Goal: Task Accomplishment & Management: Manage account settings

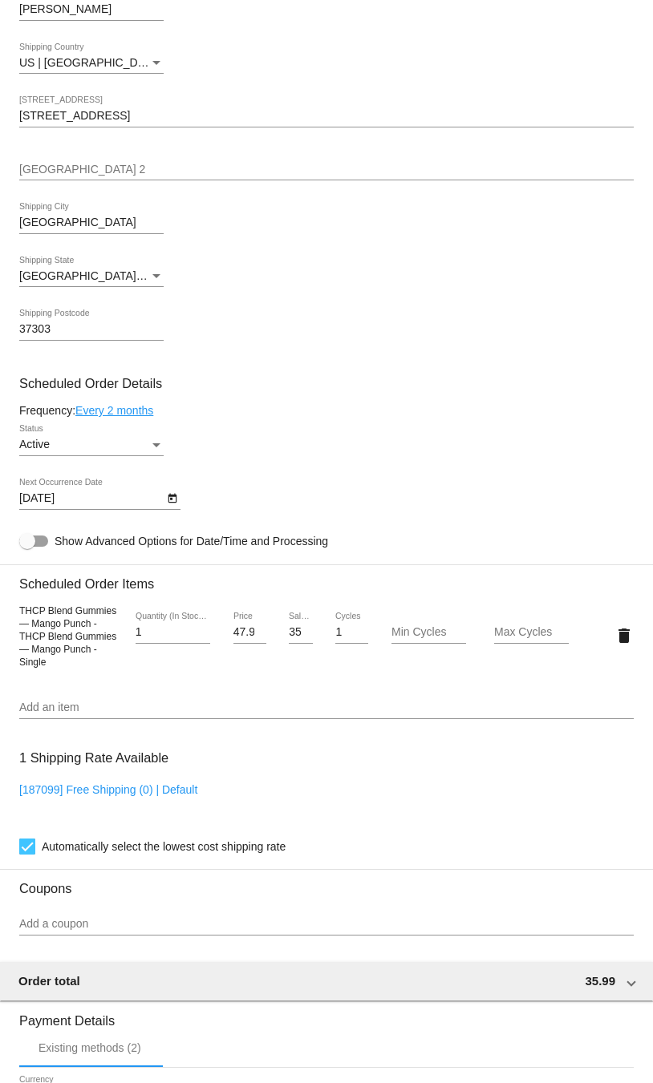
scroll to position [966, 0]
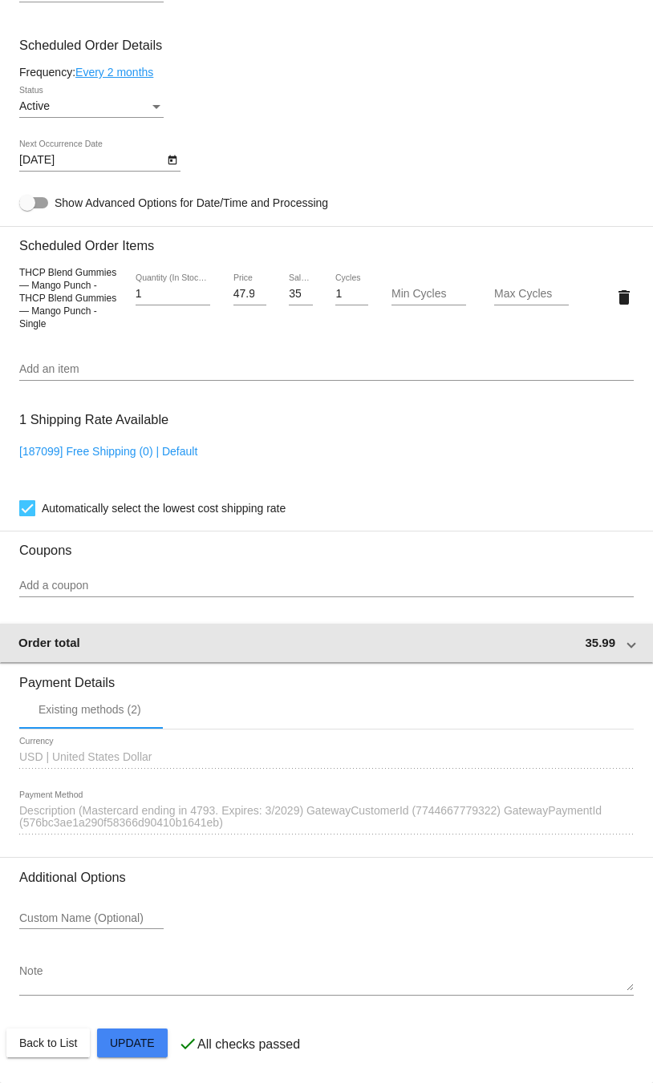
click at [641, 641] on mat-expansion-panel-header "Order total 35.99" at bounding box center [326, 643] width 654 height 38
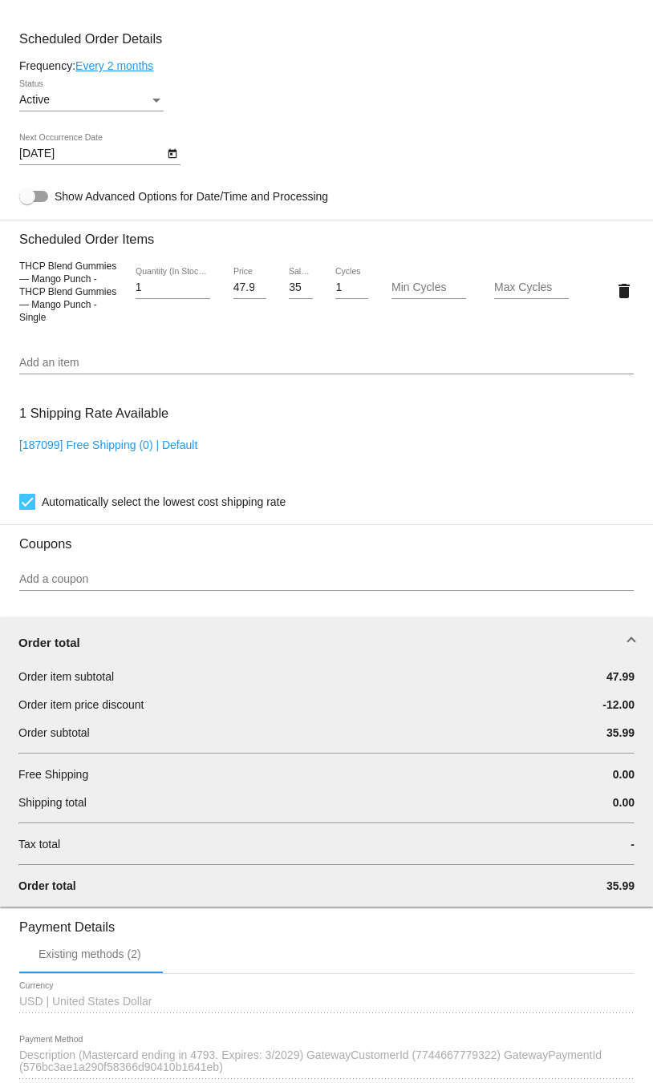
click at [641, 641] on mat-expansion-panel-header "Order total" at bounding box center [326, 642] width 654 height 51
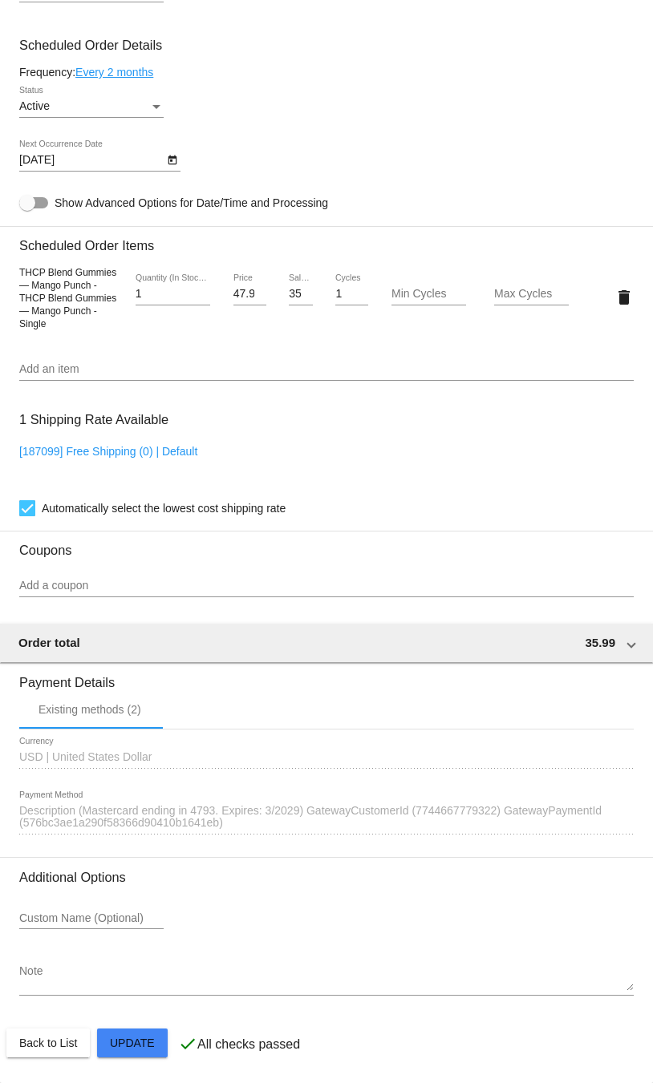
click at [518, 814] on span "Description (Mastercard ending in 4793. Expires: 3/2029) GatewayCustomerId (774…" at bounding box center [310, 817] width 582 height 26
click at [300, 821] on div "1590560 Description (Mastercard ending in 4793. Expires: 3/2029) GatewayCustome…" at bounding box center [326, 812] width 614 height 44
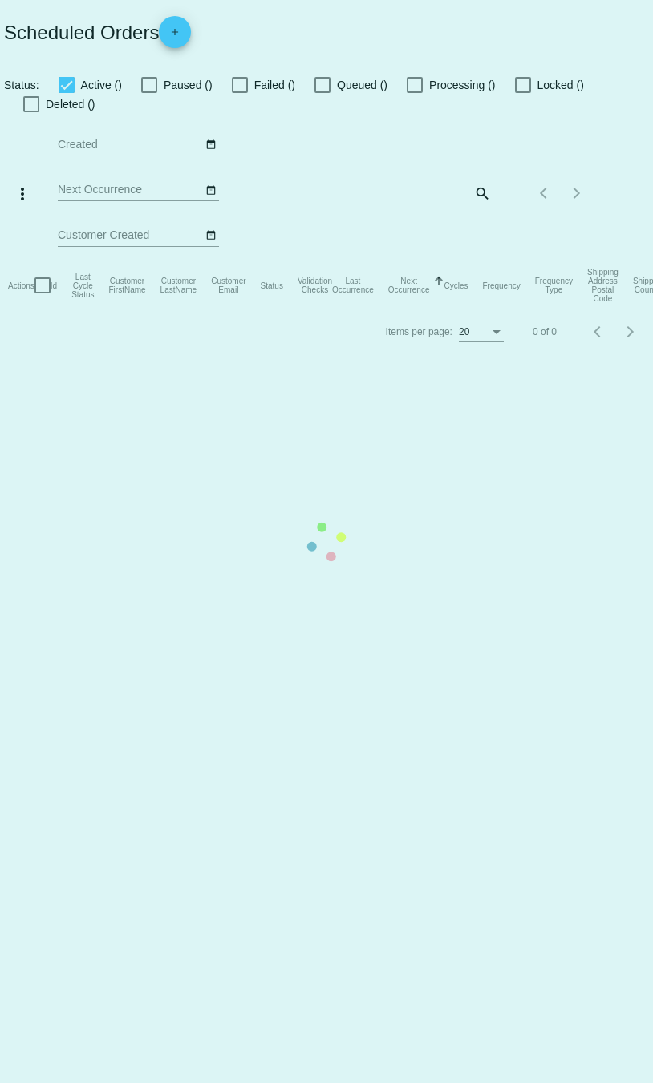
checkbox input "true"
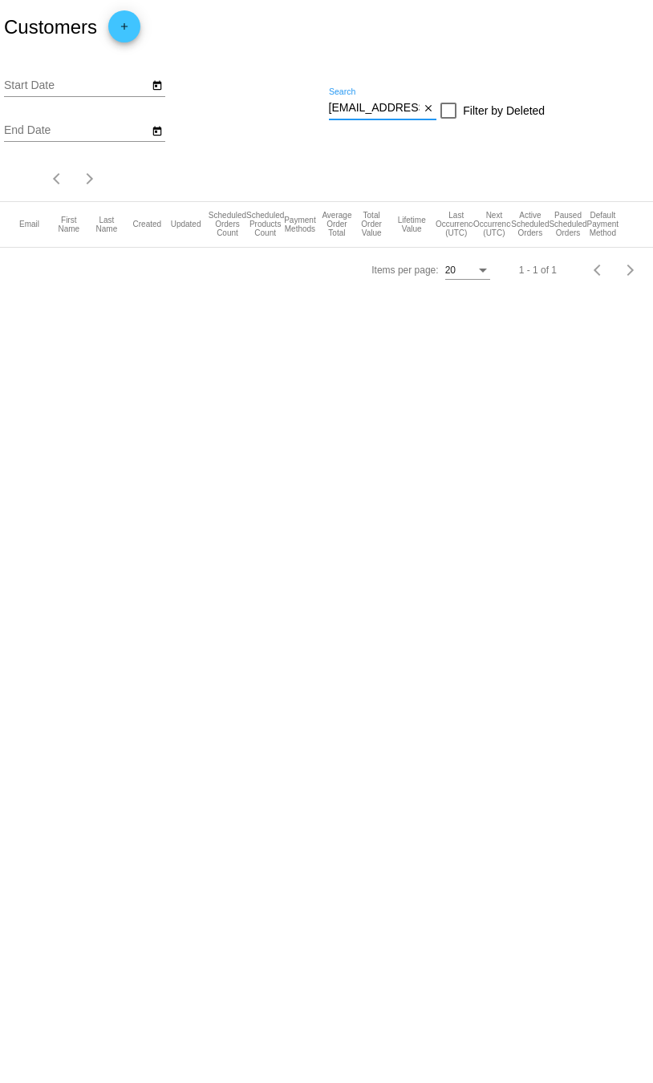
click at [381, 103] on input "[EMAIL_ADDRESS][DOMAIN_NAME]" at bounding box center [374, 108] width 91 height 13
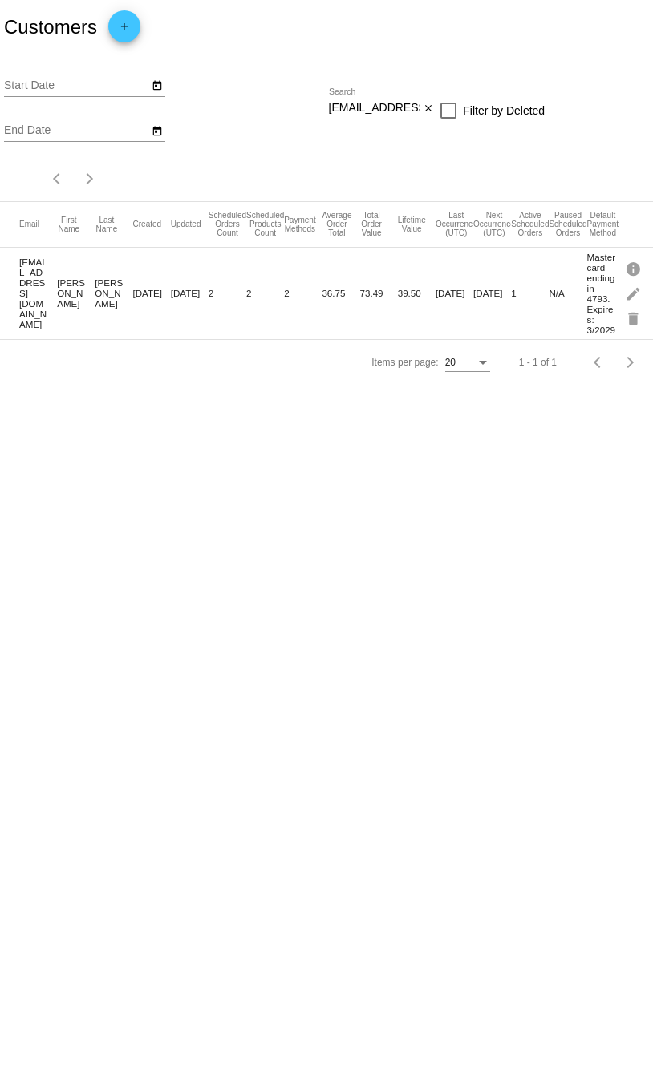
click at [370, 104] on input "[EMAIL_ADDRESS][DOMAIN_NAME]" at bounding box center [374, 108] width 91 height 13
click at [370, 105] on input "[EMAIL_ADDRESS][DOMAIN_NAME]" at bounding box center [374, 108] width 91 height 13
click at [370, 110] on input "[EMAIL_ADDRESS][DOMAIN_NAME]" at bounding box center [374, 108] width 91 height 13
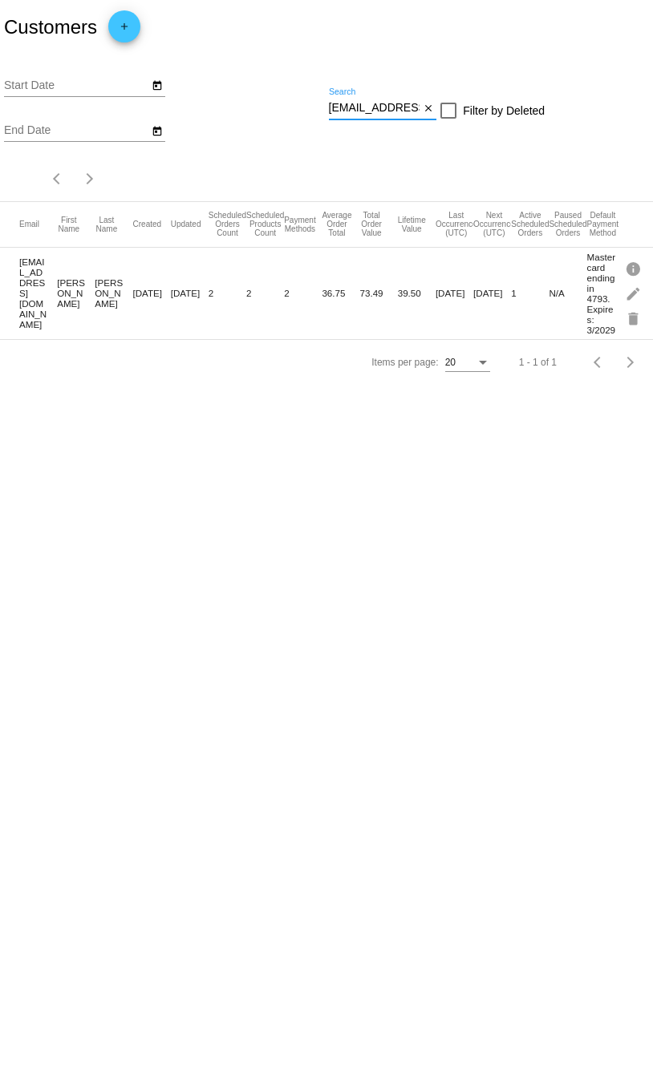
click at [370, 110] on input "terrywilburn@gmail.com" at bounding box center [374, 108] width 91 height 13
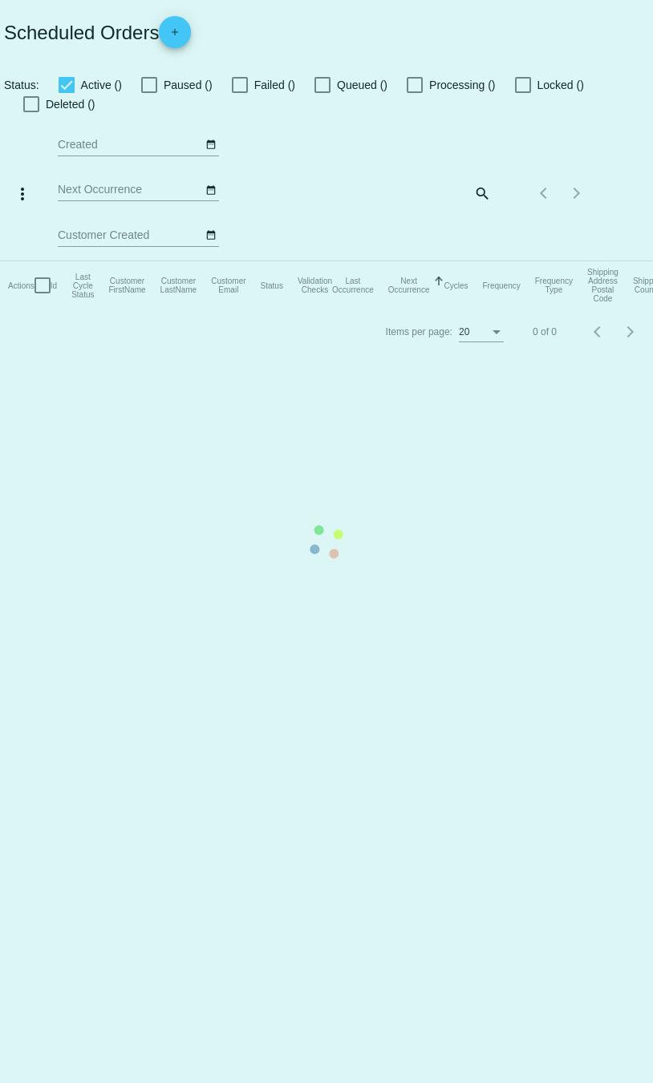
checkbox input "true"
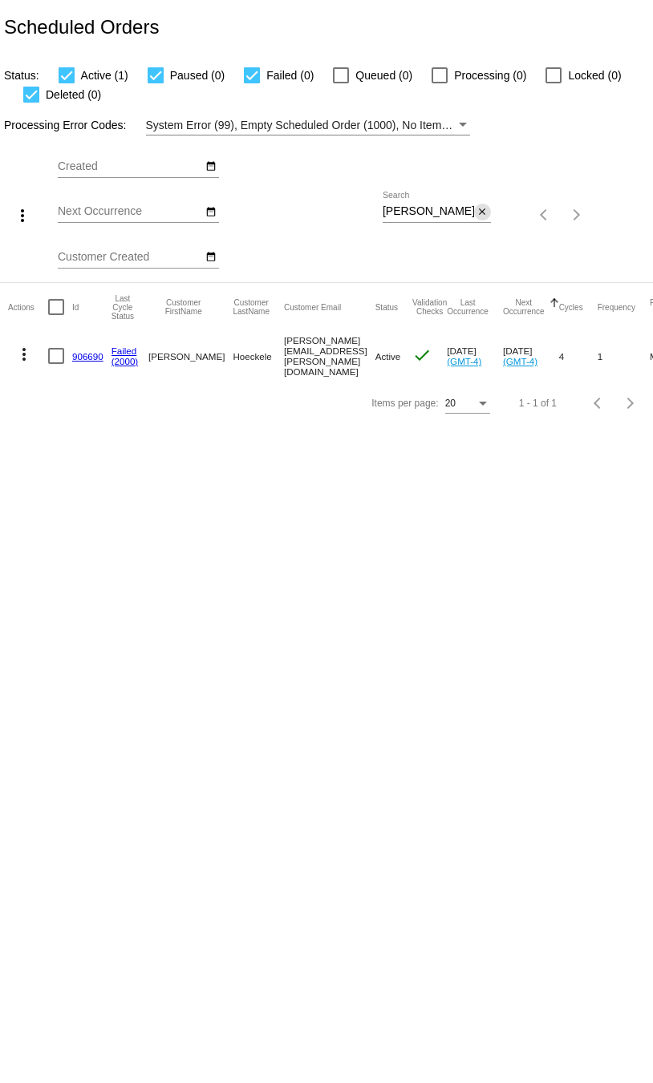
click at [482, 214] on mat-icon "close" at bounding box center [481, 212] width 11 height 13
click at [482, 216] on mat-icon "search" at bounding box center [480, 214] width 19 height 25
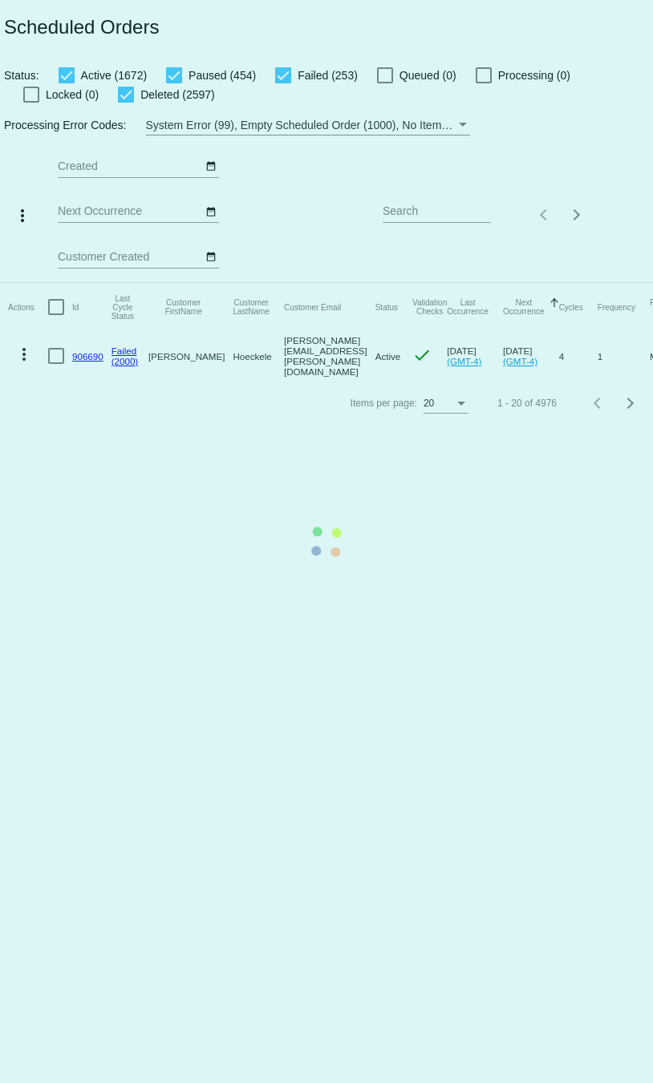
click at [463, 283] on mat-table "Actions Id Last Cycle Status Customer FirstName Customer LastName Customer Emai…" at bounding box center [348, 332] width 697 height 98
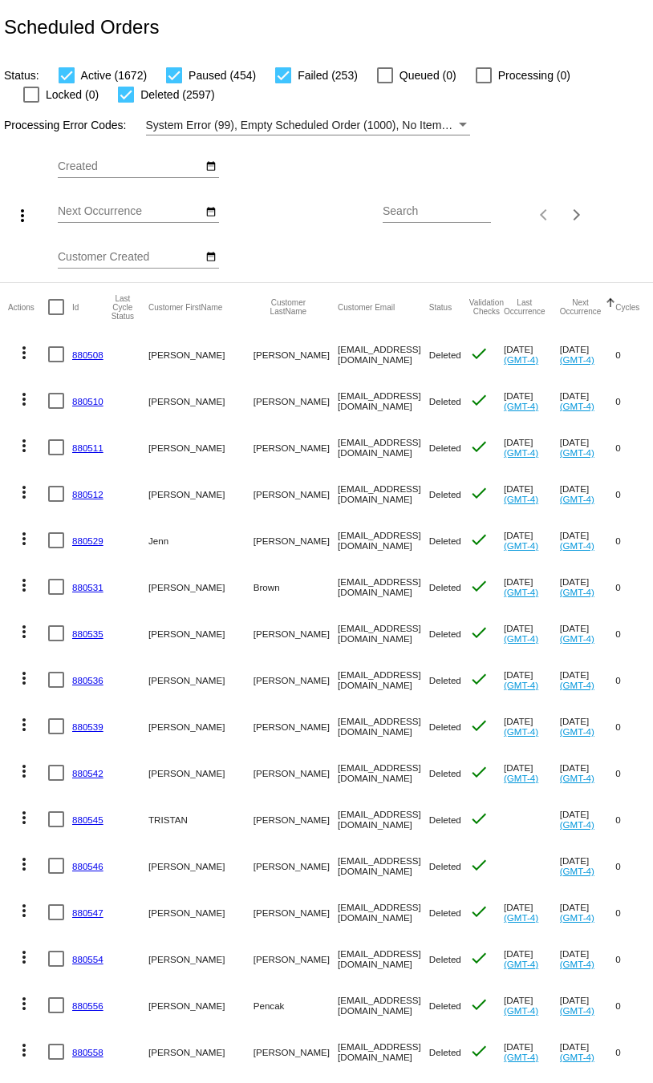
click at [460, 218] on input "Search" at bounding box center [436, 211] width 108 height 13
paste input "terrywilburn@gmail.com"
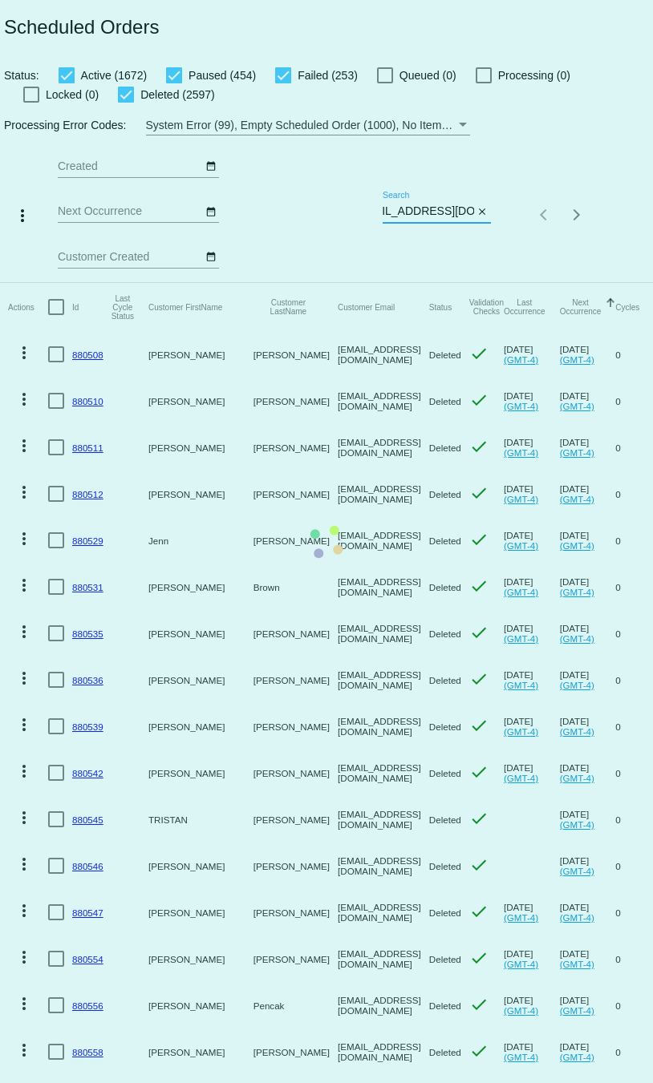
type input "terrywilburn@gmail.com"
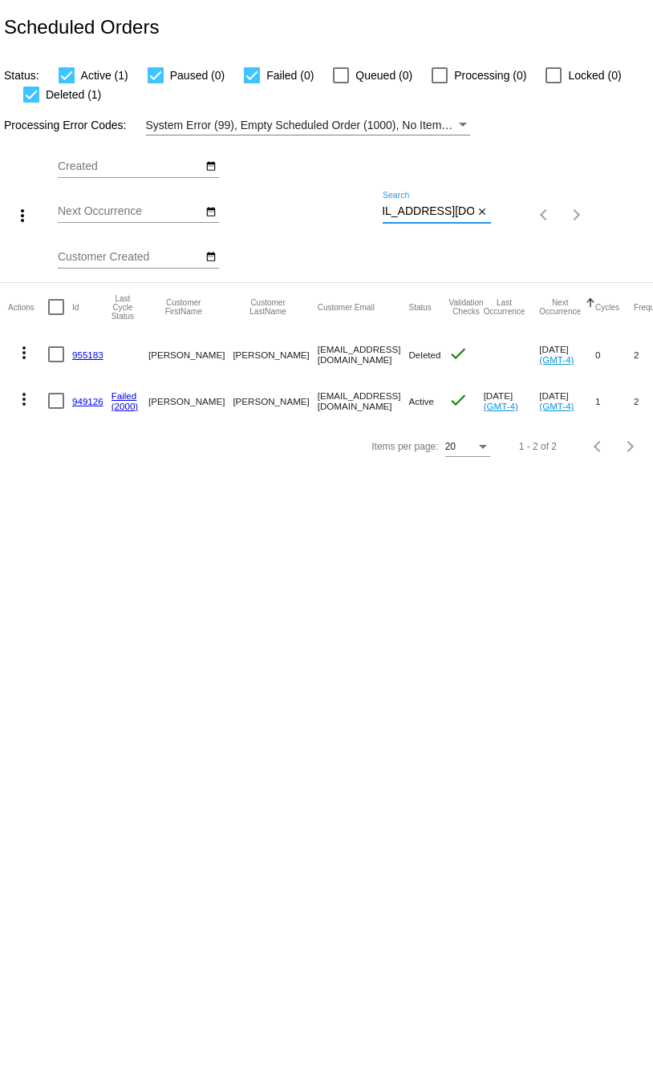
scroll to position [0, 0]
click at [83, 402] on link "949126" at bounding box center [87, 401] width 31 height 10
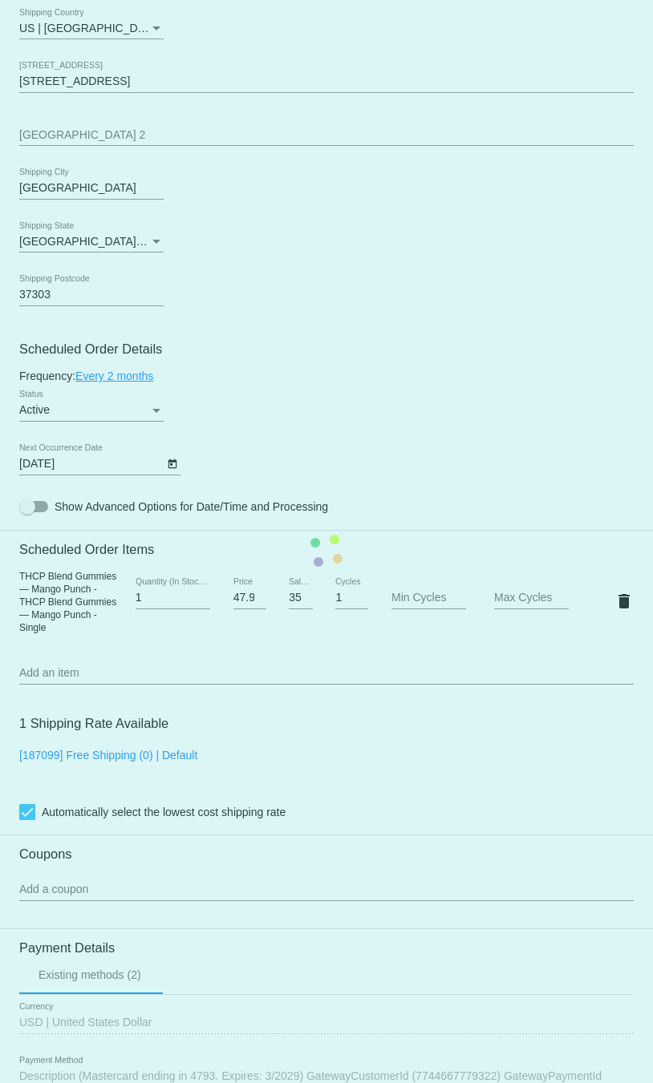
scroll to position [928, 0]
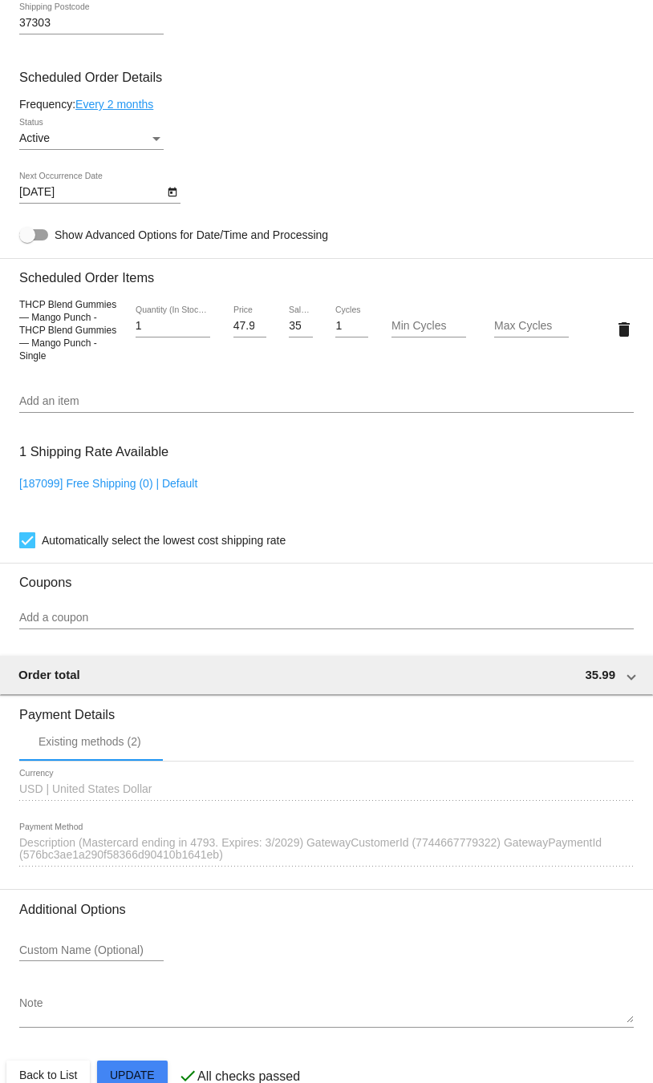
click at [280, 849] on span "Description (Mastercard ending in 4793. Expires: 3/2029) GatewayCustomerId (774…" at bounding box center [310, 849] width 582 height 26
click at [139, 746] on div "Existing methods (2)" at bounding box center [89, 741] width 103 height 13
click at [119, 744] on div "Existing methods (2)" at bounding box center [89, 741] width 103 height 13
click at [114, 917] on h3 "Additional Options" at bounding box center [326, 909] width 614 height 15
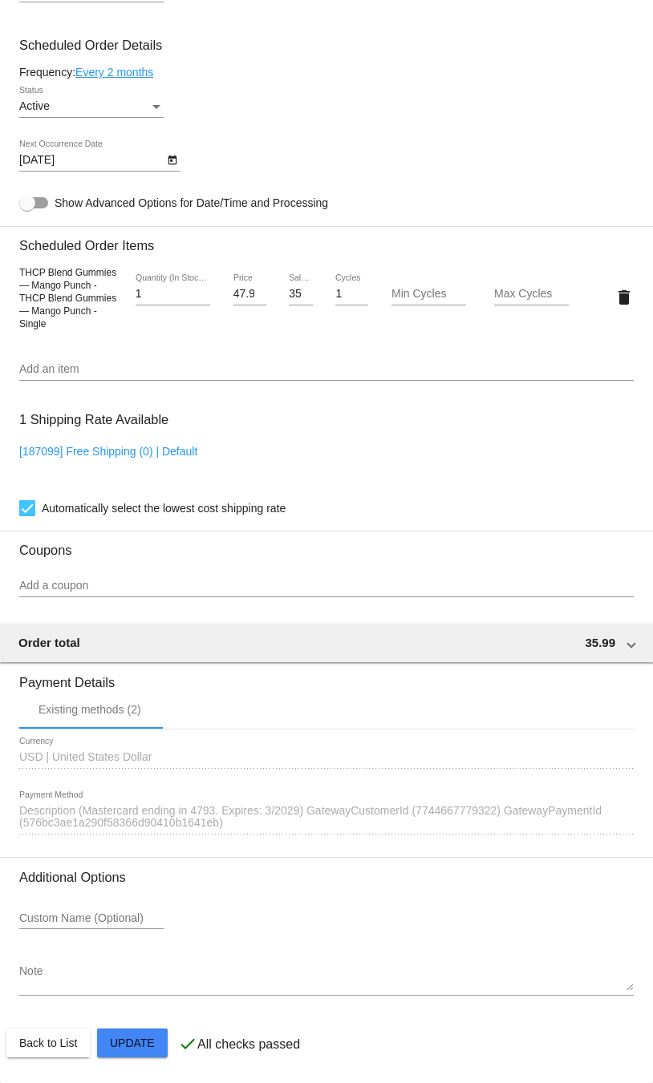
scroll to position [964, 0]
click at [87, 713] on div "Existing methods (2)" at bounding box center [89, 709] width 103 height 13
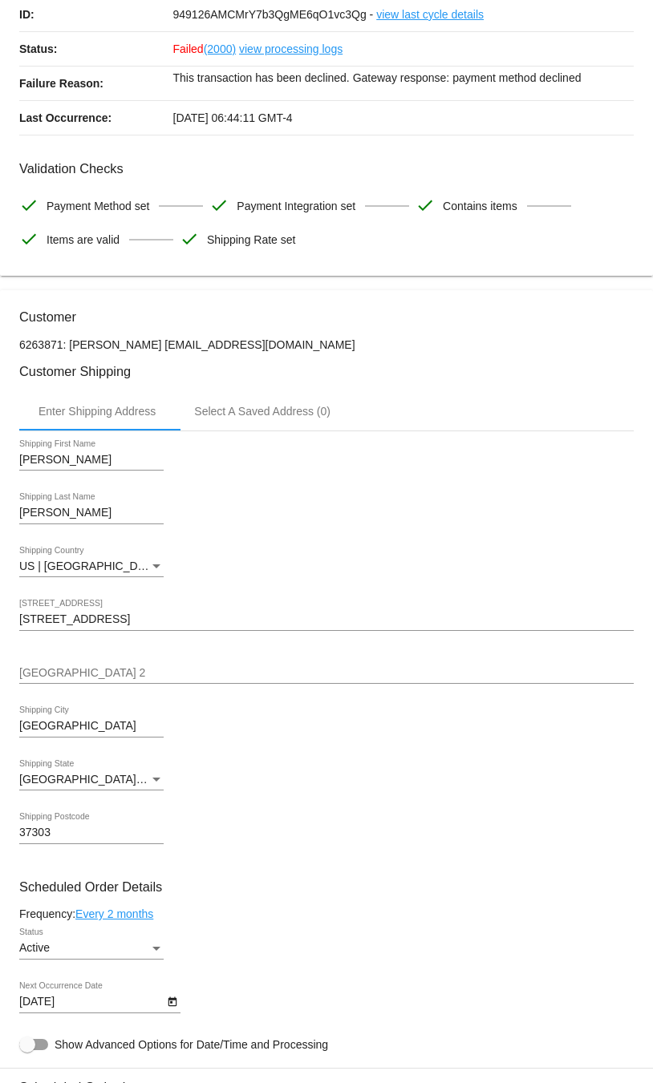
scroll to position [0, 0]
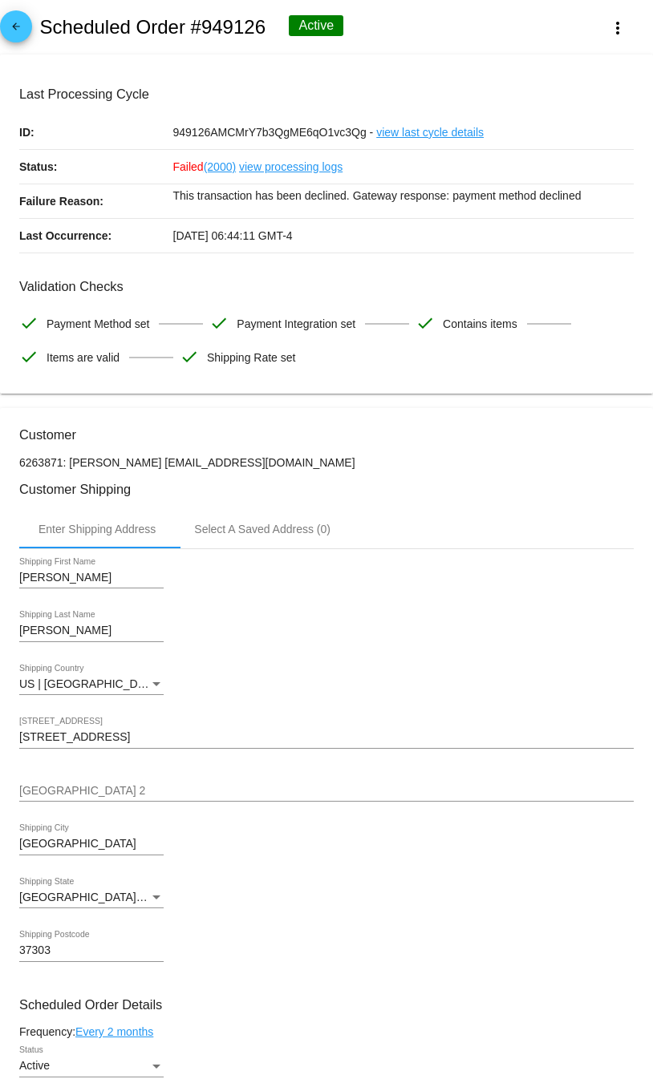
click at [113, 325] on span "Payment Method set" at bounding box center [97, 324] width 103 height 34
click at [299, 536] on div "Select A Saved Address (0)" at bounding box center [262, 529] width 136 height 13
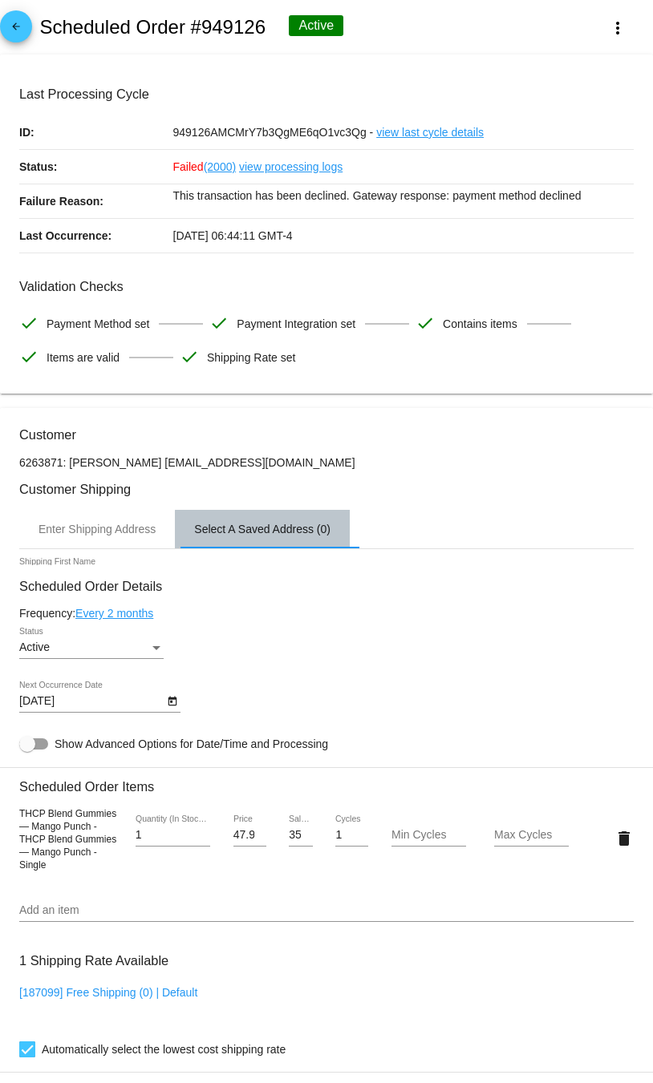
click at [299, 536] on div "Select A Saved Address (0)" at bounding box center [262, 529] width 136 height 13
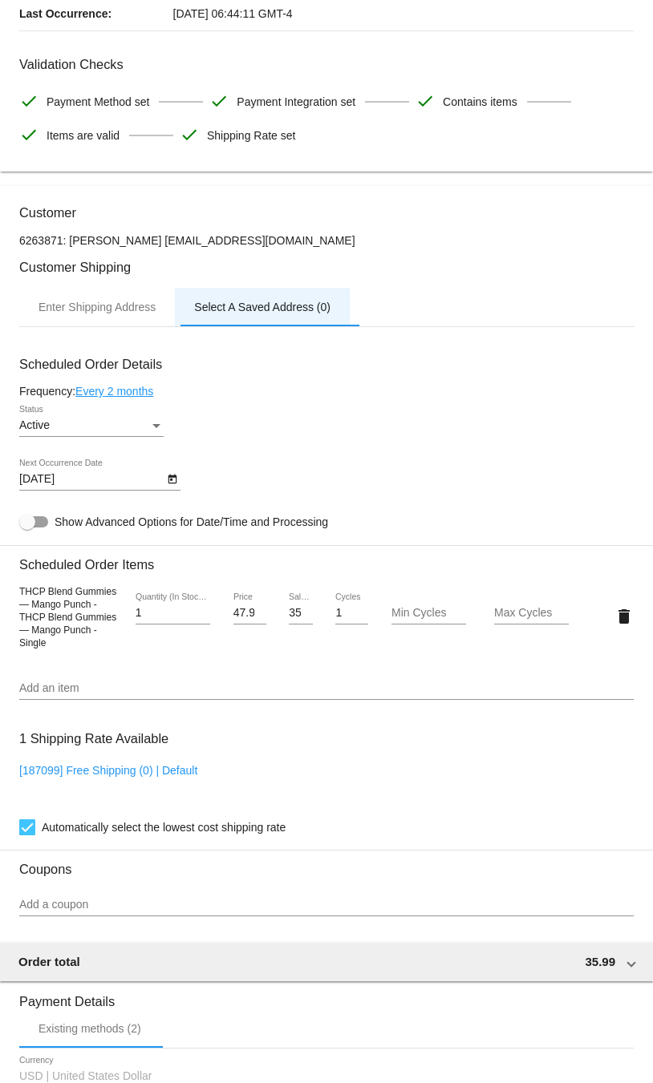
scroll to position [220, 0]
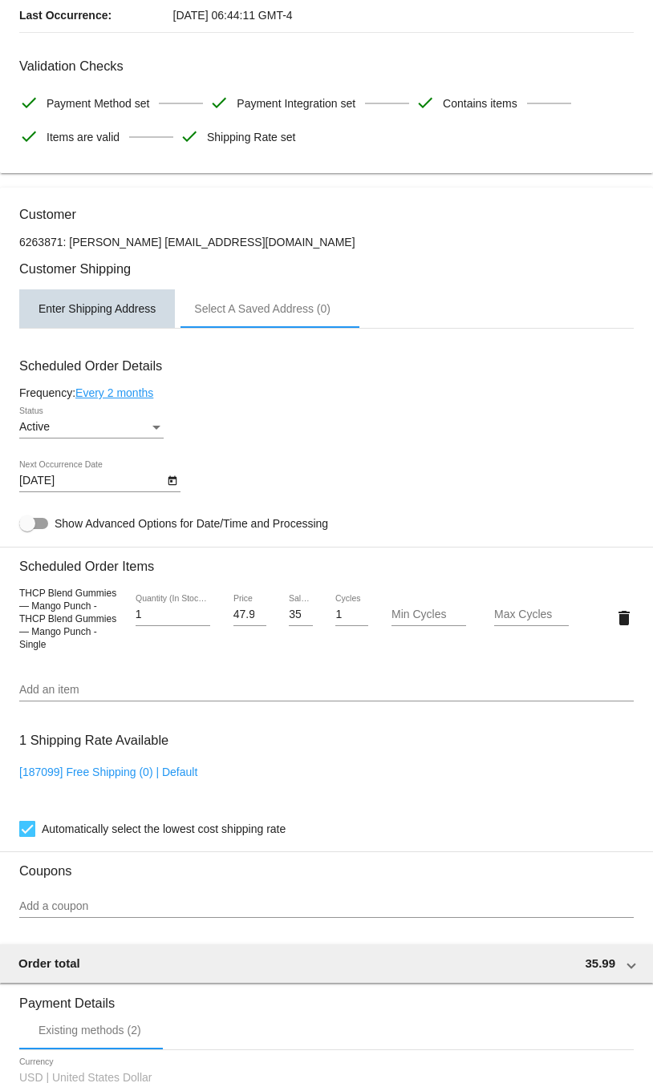
click at [110, 304] on div "Enter Shipping Address" at bounding box center [96, 308] width 117 height 13
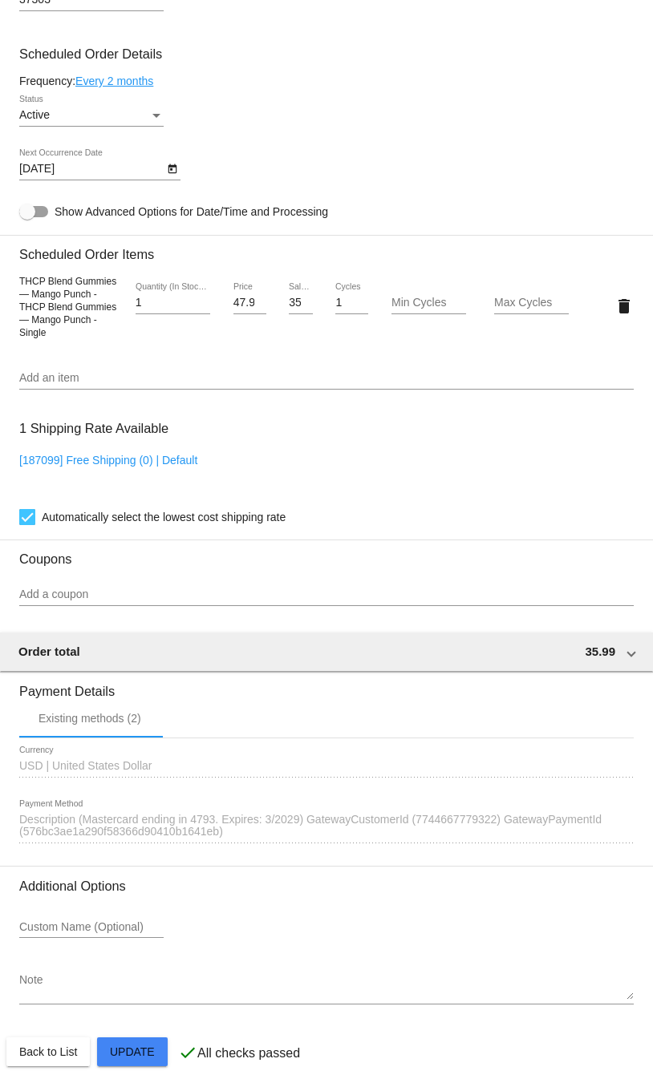
scroll to position [966, 0]
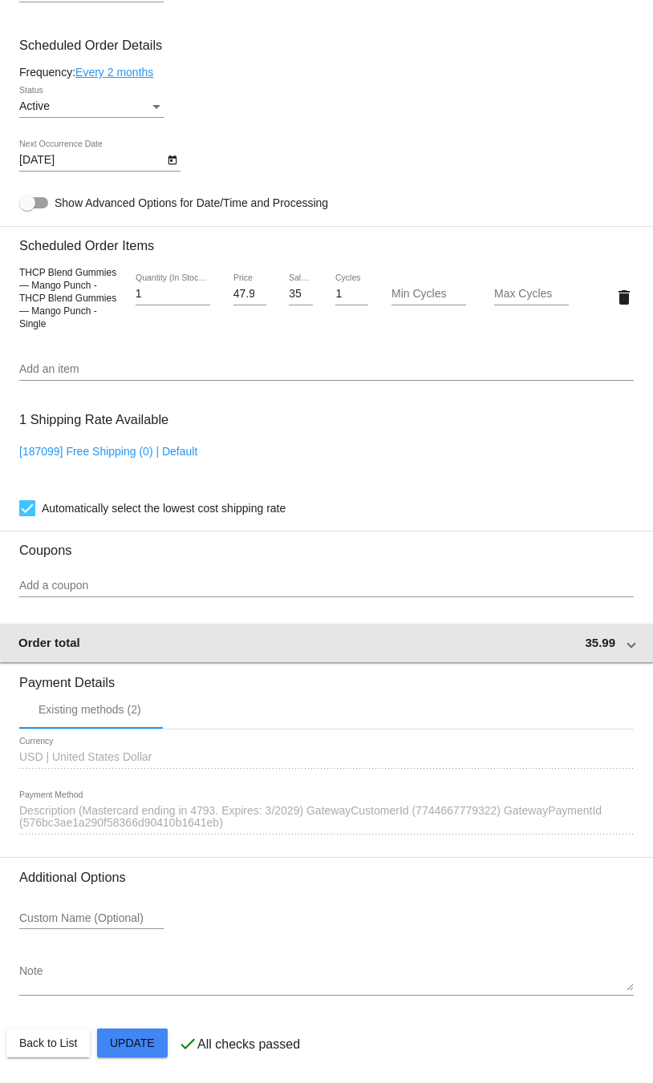
click at [372, 628] on mat-expansion-panel-header "Order total 35.99" at bounding box center [326, 643] width 654 height 38
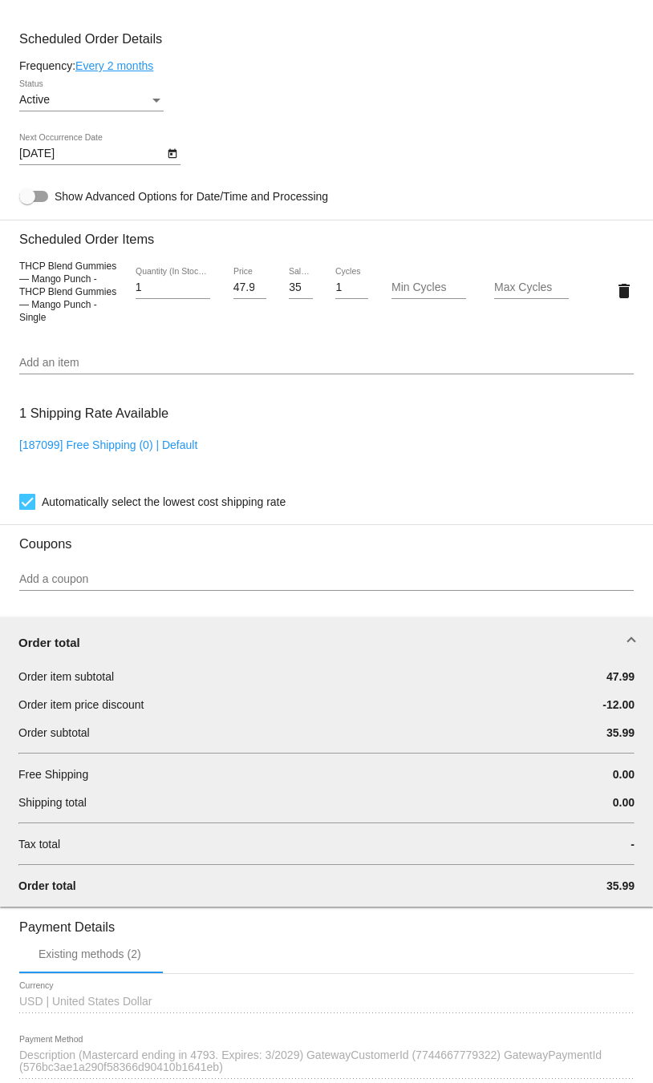
scroll to position [1217, 0]
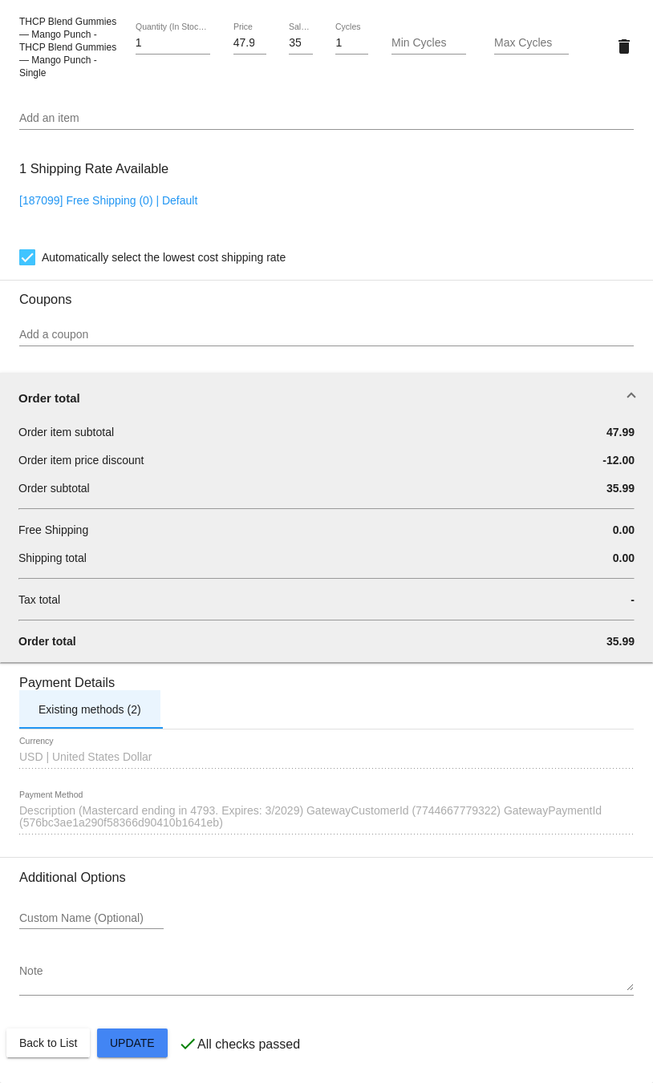
click at [115, 712] on div "Existing methods (2)" at bounding box center [89, 709] width 103 height 13
click at [186, 698] on div "Existing methods (2)" at bounding box center [326, 709] width 614 height 38
click at [180, 709] on div "Existing methods (2)" at bounding box center [326, 709] width 614 height 38
click at [122, 736] on div "USD USD | United States Dollar Currency 1590560 Description (Mastercard ending …" at bounding box center [326, 793] width 614 height 127
click at [122, 774] on div "USD USD | United States Dollar Currency" at bounding box center [326, 761] width 614 height 46
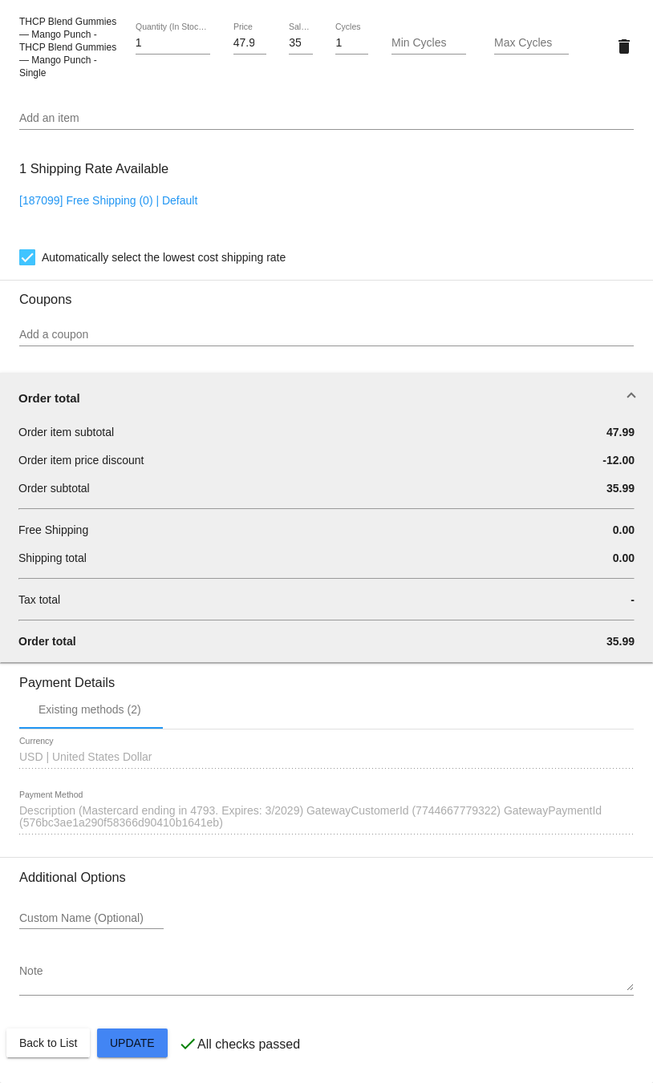
click at [136, 810] on span "Description (Mastercard ending in 4793. Expires: 3/2029) GatewayCustomerId (774…" at bounding box center [310, 817] width 582 height 26
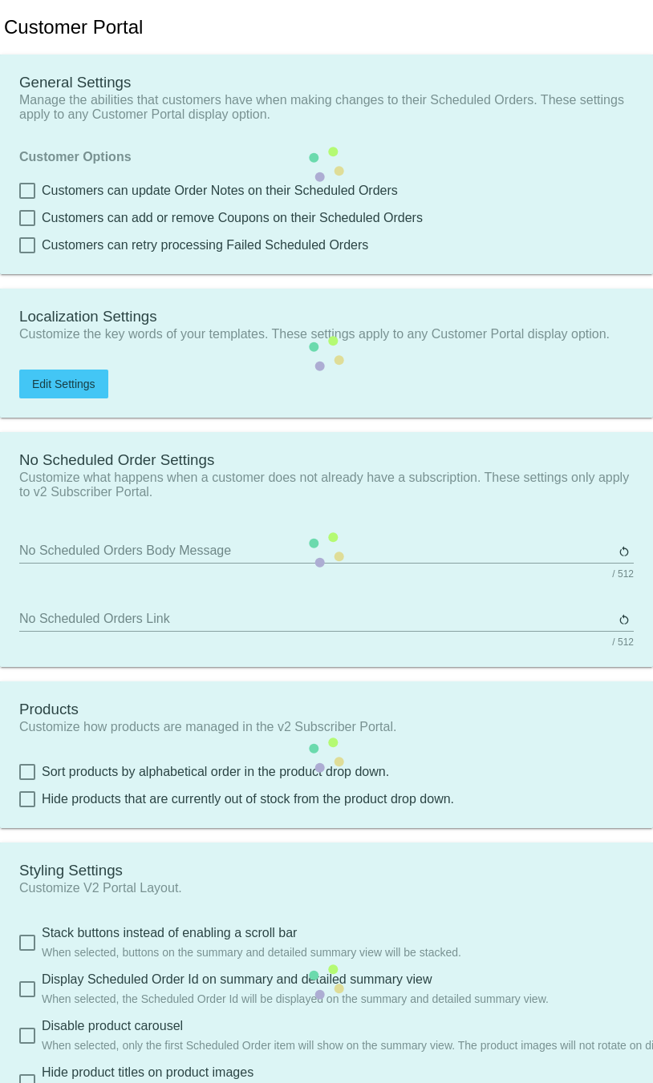
checkbox input "true"
type input "Shop now to create a new Subscription"
type input "[URL][DOMAIN_NAME]"
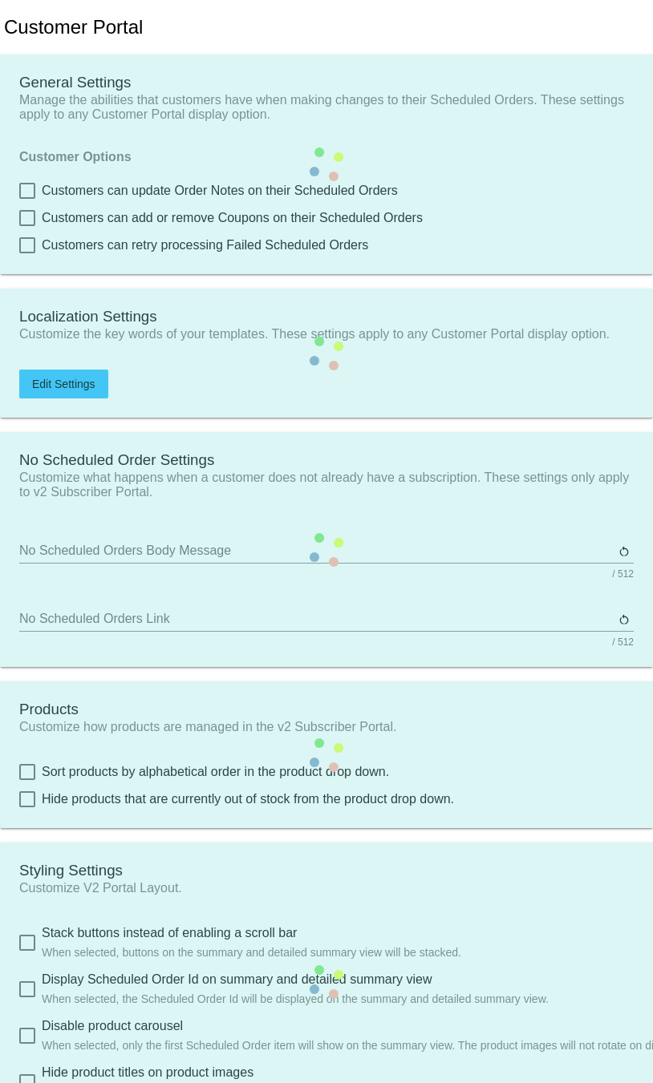
type input "1"
type input "20"
type input "500"
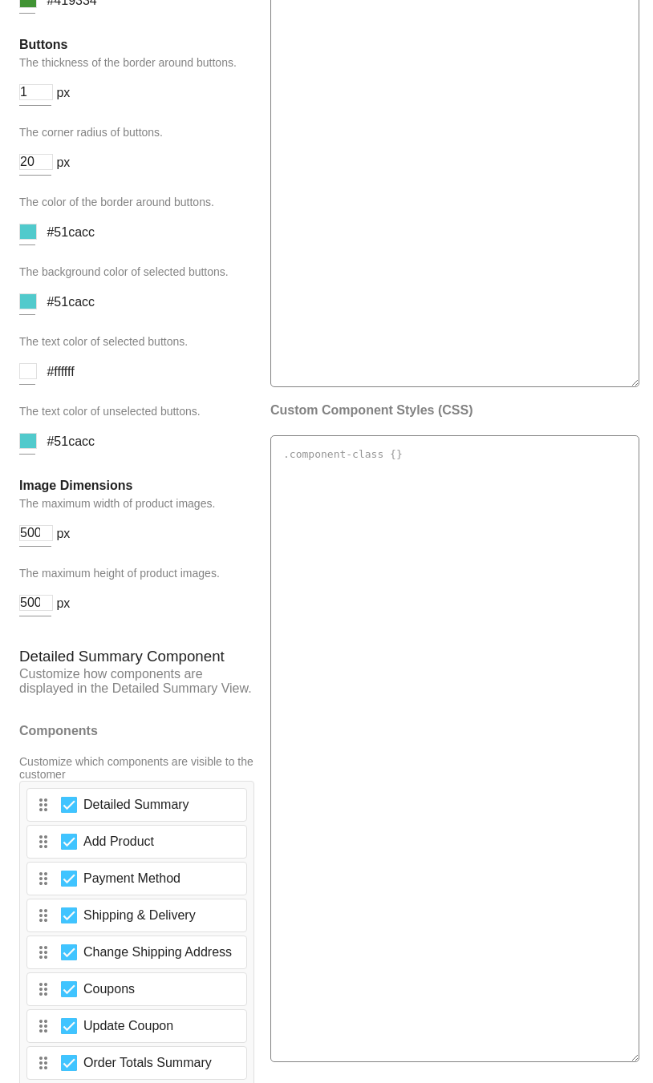
scroll to position [2067, 0]
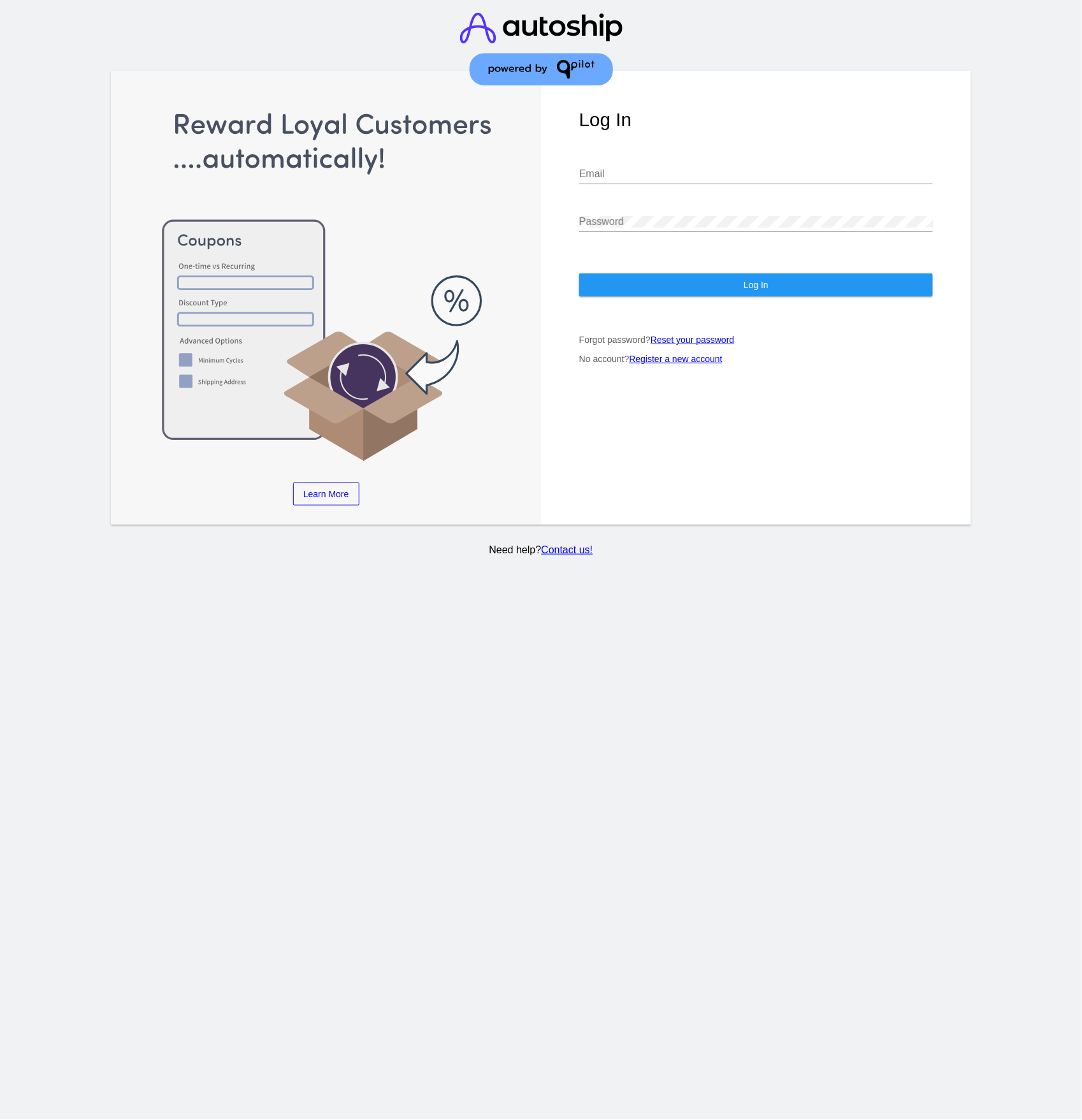
type input "[PERSON_NAME][EMAIL_ADDRESS][PERSON_NAME][DOMAIN_NAME]"
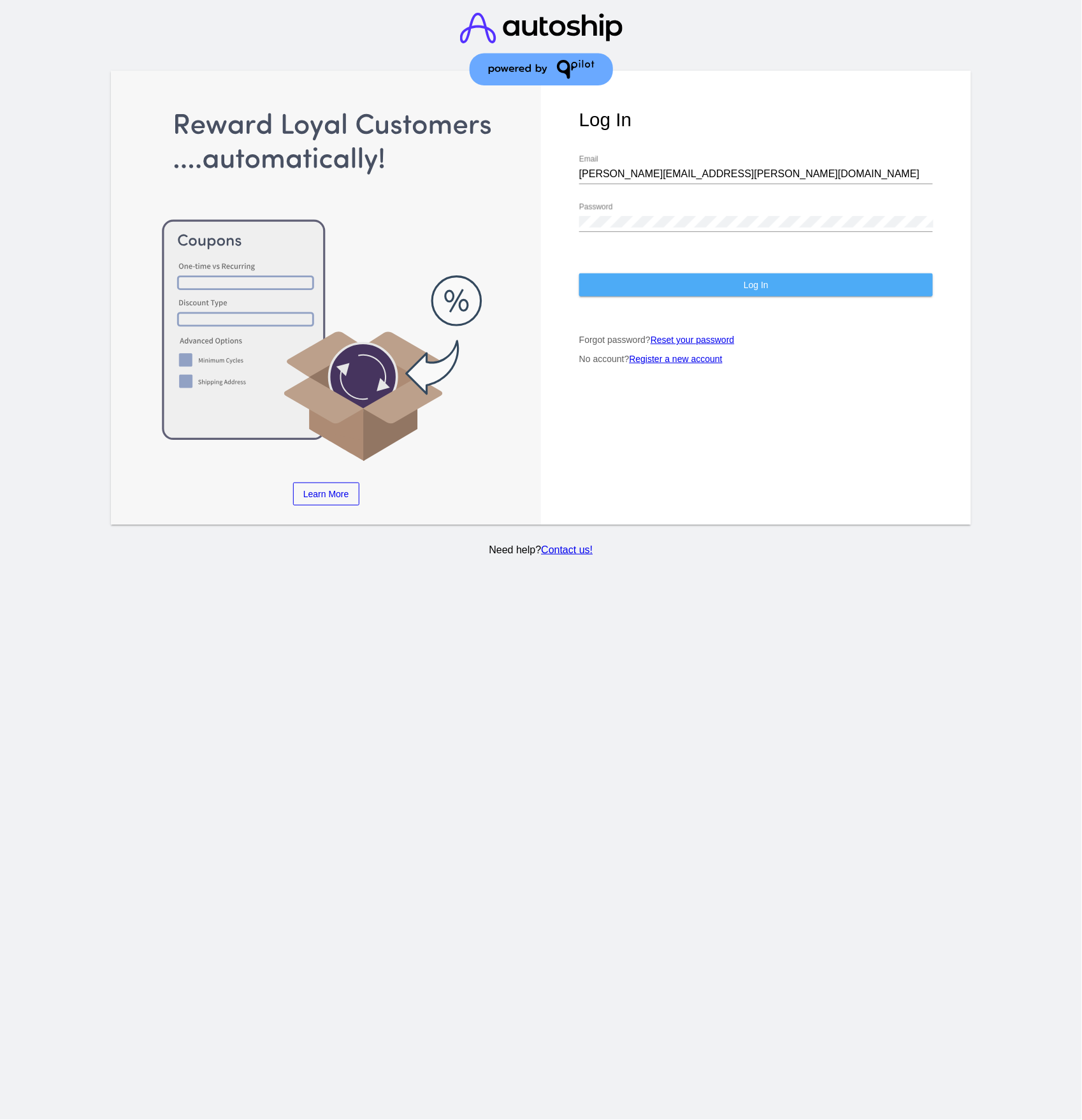
click at [697, 287] on button "Log In" at bounding box center [756, 285] width 354 height 23
click at [728, 285] on button "Log In" at bounding box center [756, 285] width 354 height 23
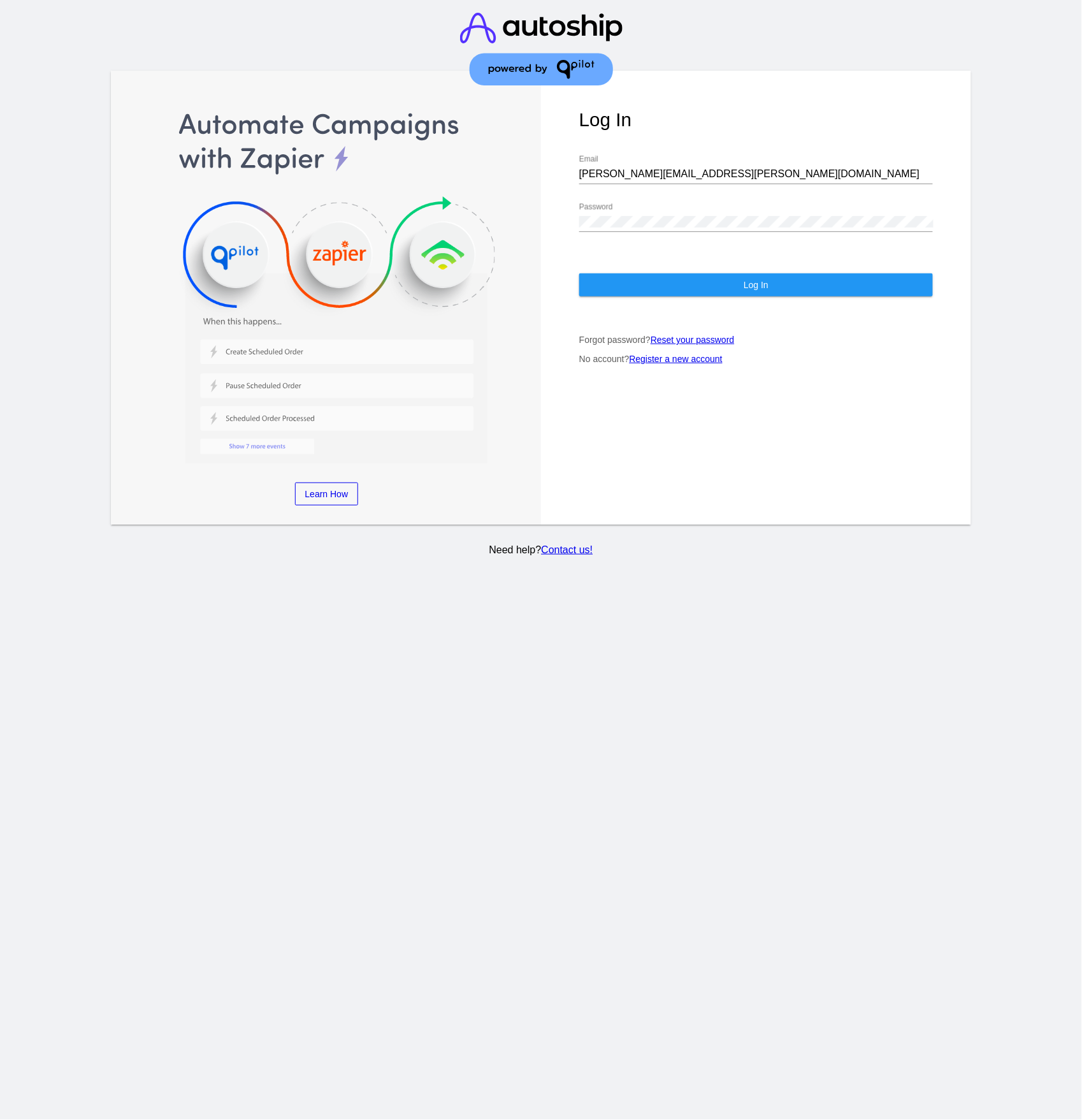
click at [728, 285] on button "Log In" at bounding box center [756, 285] width 354 height 23
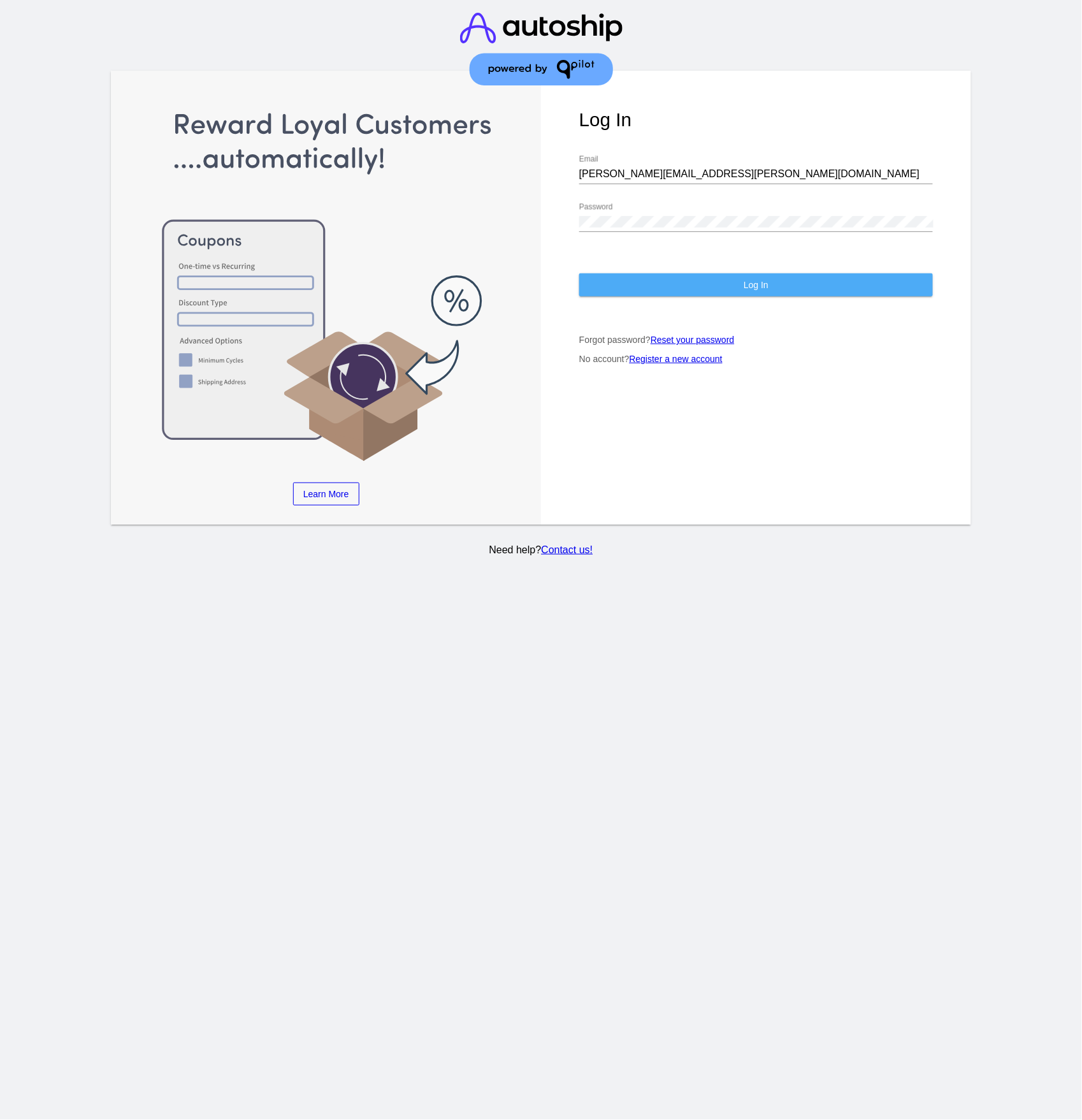
click at [728, 285] on button "Log In" at bounding box center [756, 285] width 354 height 23
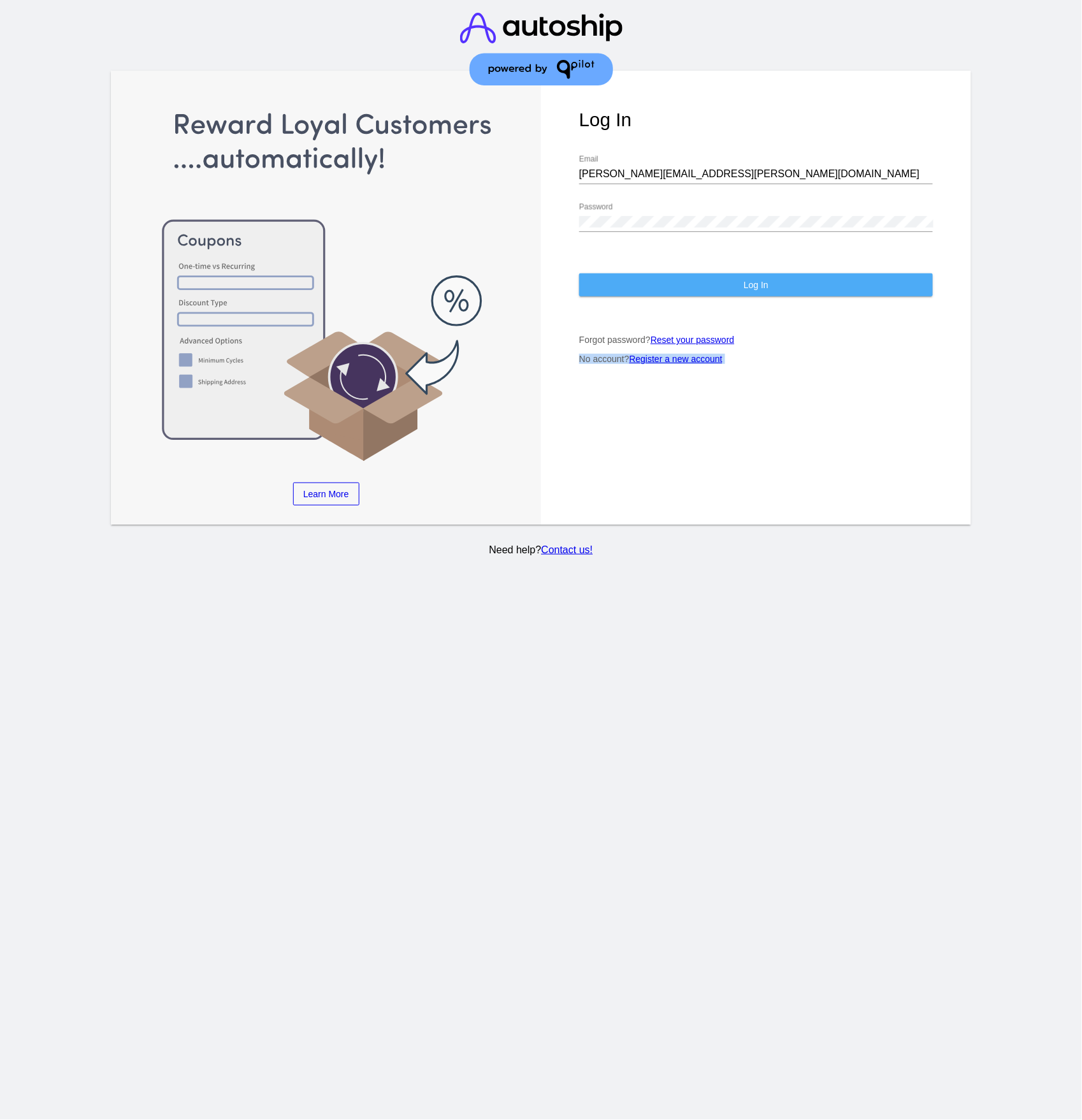
click at [728, 285] on section "Learn More Learn How Learn More Learn How Learn More Learn How ‹ › Log In [PERS…" at bounding box center [541, 297] width 861 height 454
click at [728, 285] on button "Log In" at bounding box center [756, 285] width 354 height 23
click at [728, 285] on section "Learn More Learn How Learn More Learn How Learn More Learn How ‹ › Log In [PERS…" at bounding box center [541, 297] width 861 height 454
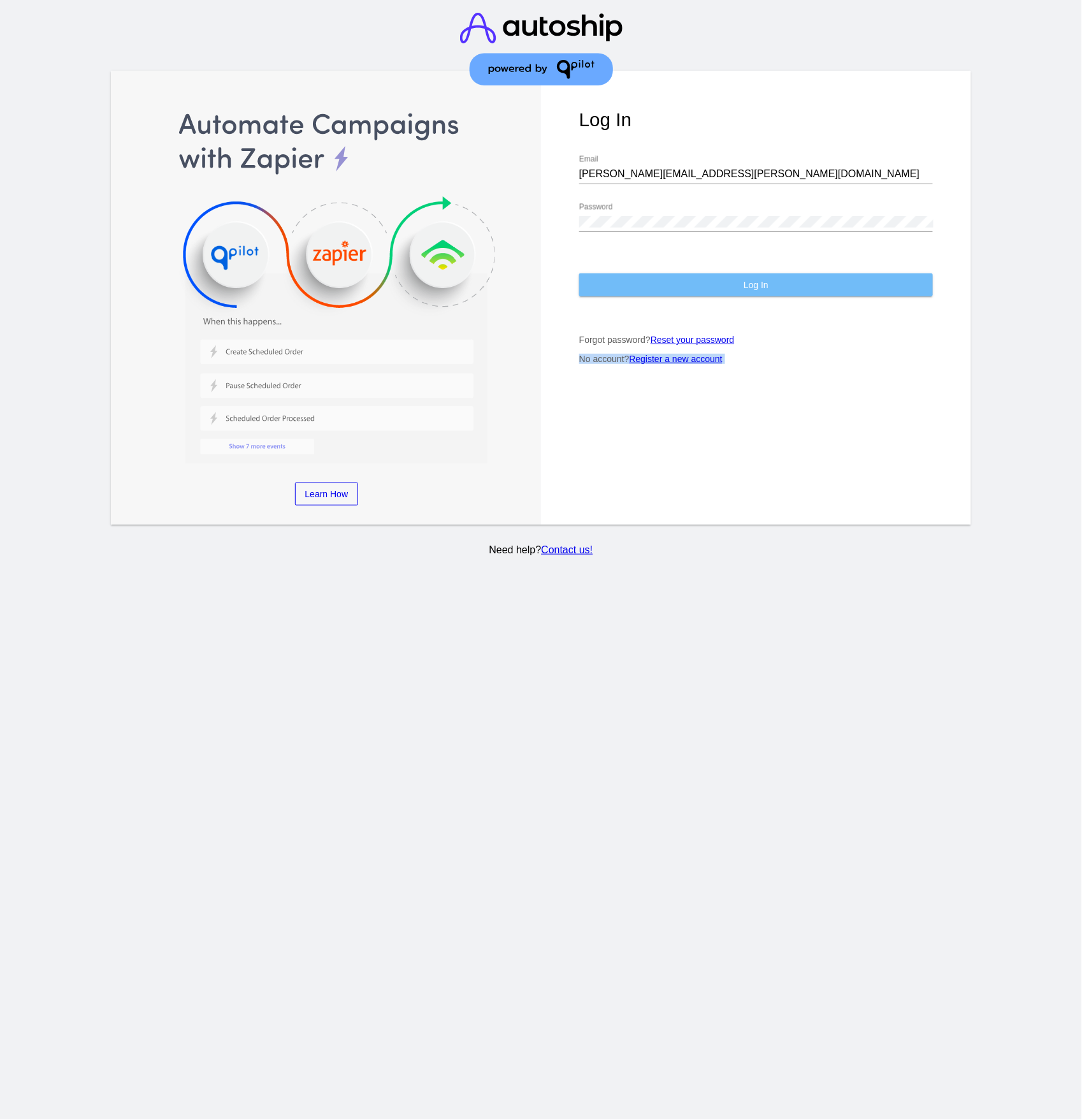
click at [728, 285] on button "Log In" at bounding box center [756, 285] width 354 height 23
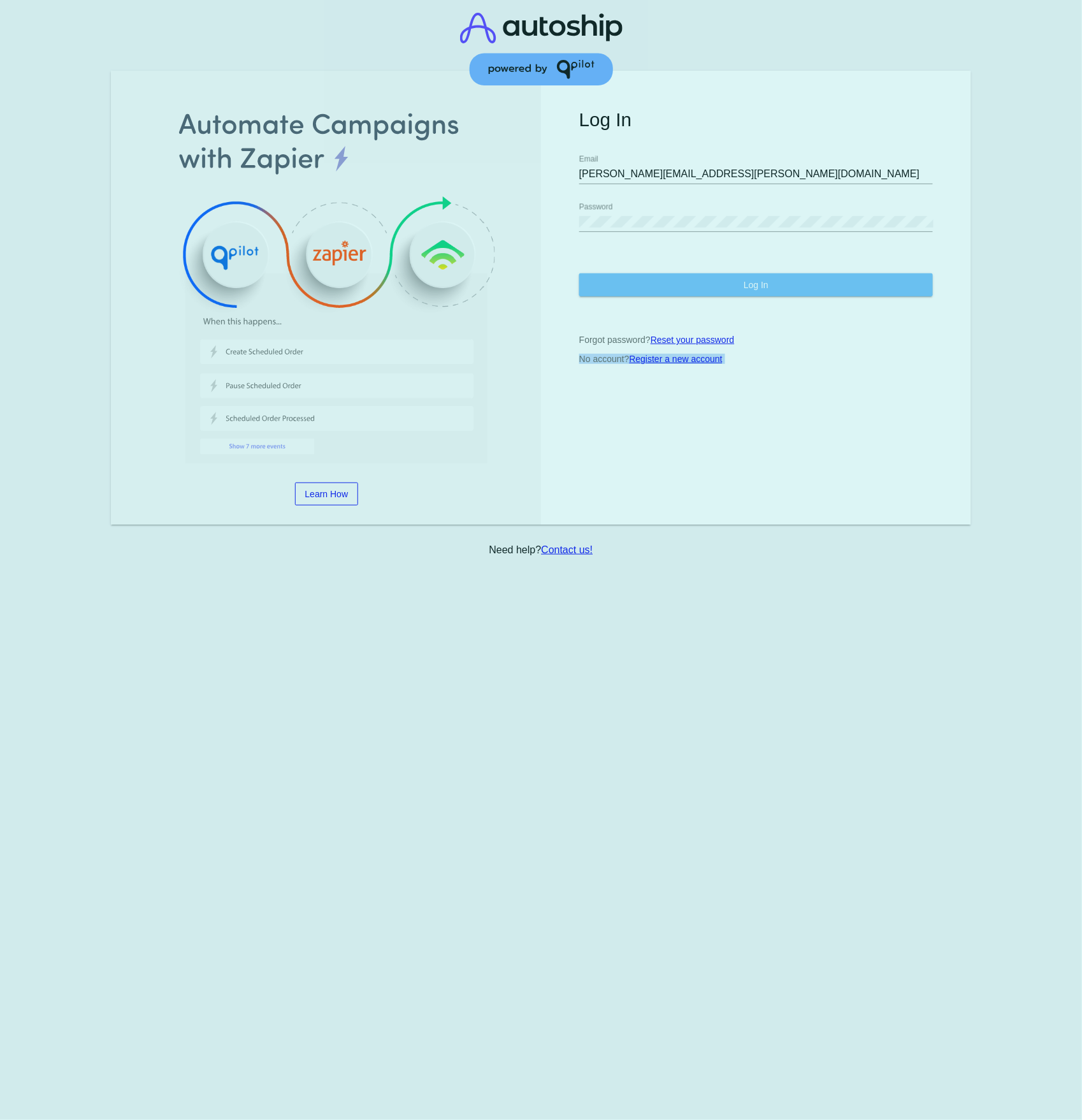
click at [728, 285] on button "Log In" at bounding box center [756, 285] width 354 height 23
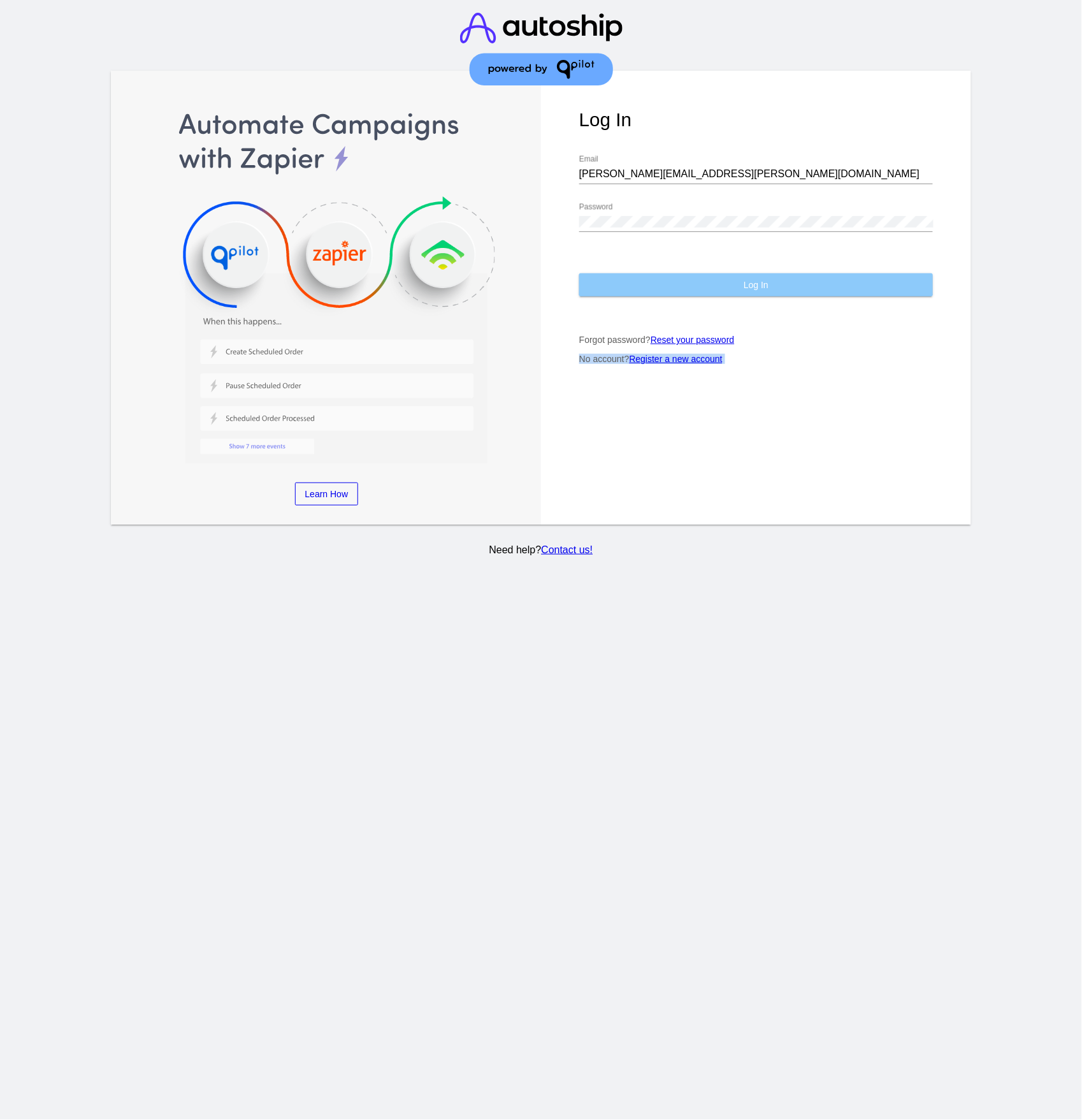
click at [728, 285] on button "Log In" at bounding box center [756, 285] width 354 height 23
click at [728, 285] on section "Learn More Learn How Learn More Learn How Learn More Learn How ‹ › Log In [PERS…" at bounding box center [541, 297] width 861 height 454
click at [728, 285] on button "Log In" at bounding box center [756, 285] width 354 height 23
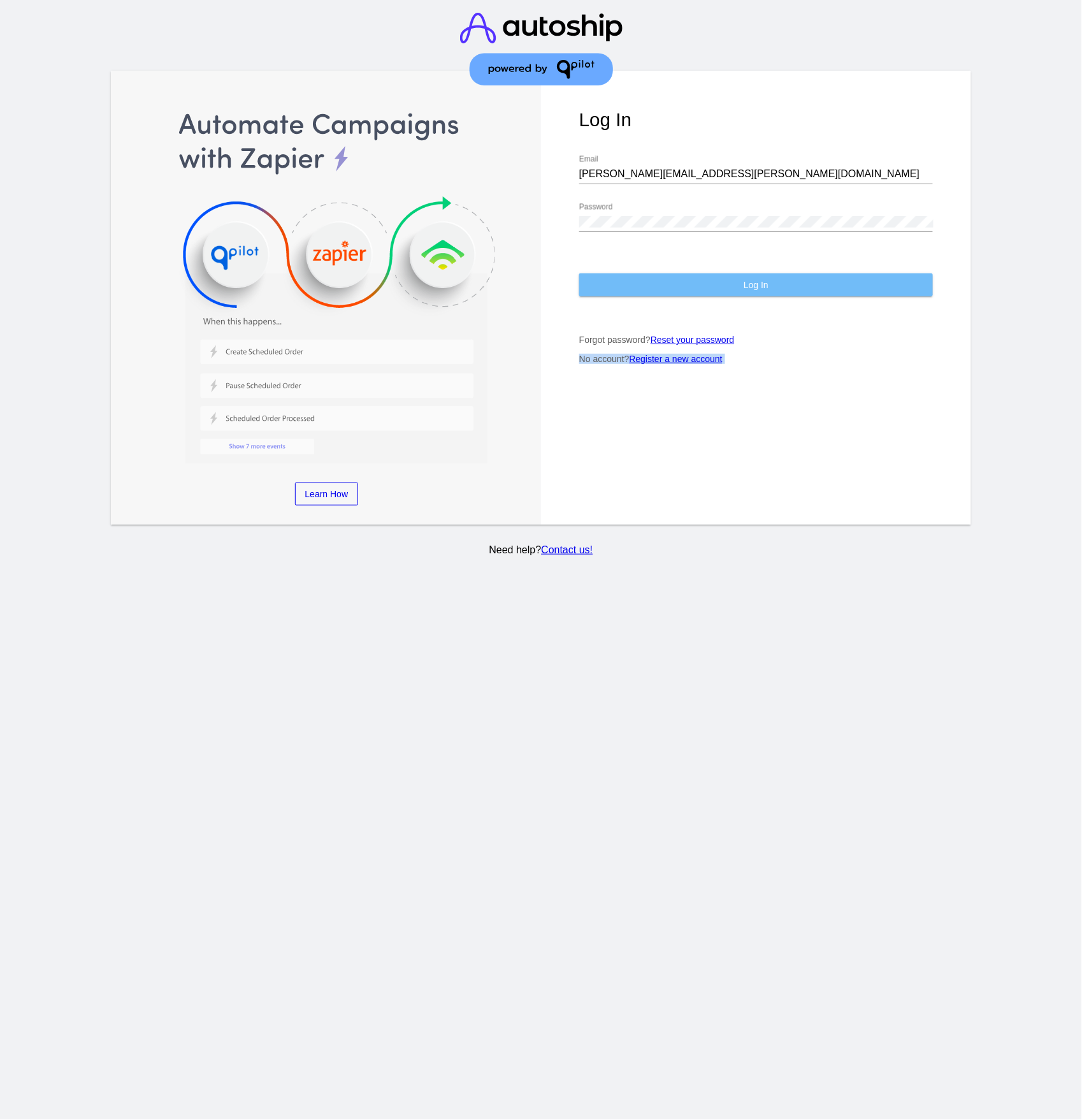
click at [728, 285] on button "Log In" at bounding box center [756, 285] width 354 height 23
